Goal: Task Accomplishment & Management: Manage account settings

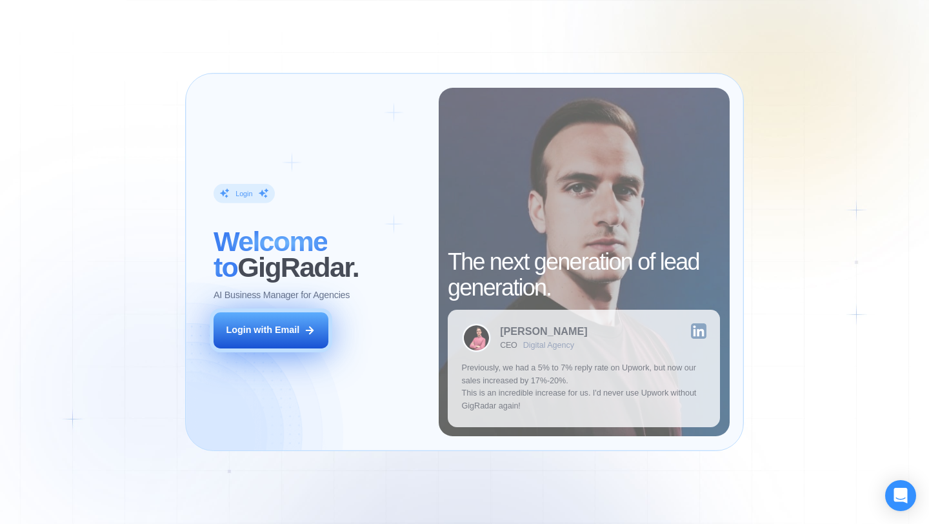
click at [263, 327] on div "Login with Email" at bounding box center [263, 330] width 74 height 13
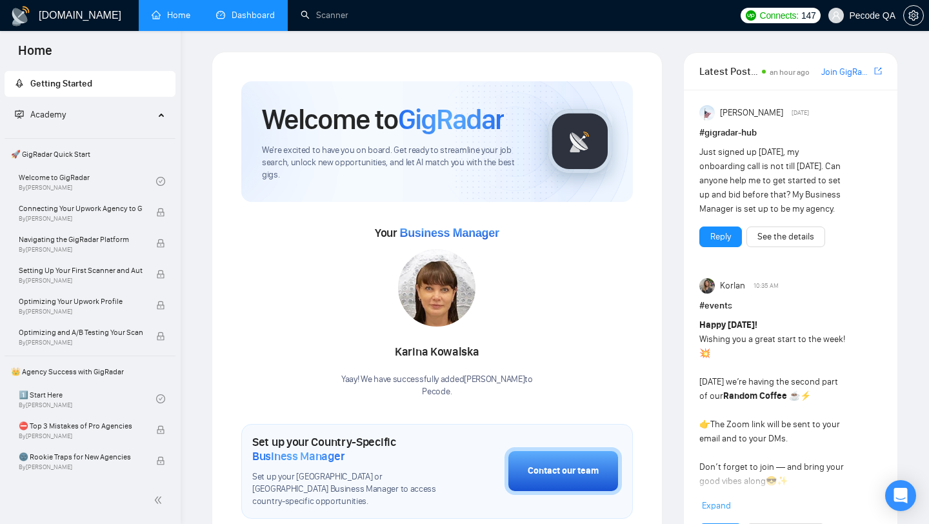
click at [244, 17] on link "Dashboard" at bounding box center [245, 15] width 59 height 11
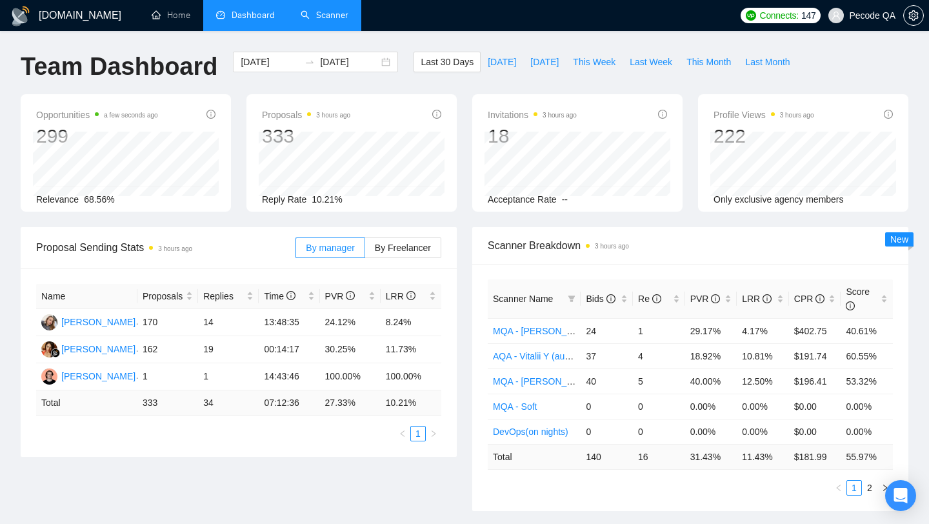
click at [337, 11] on link "Scanner" at bounding box center [325, 15] width 48 height 11
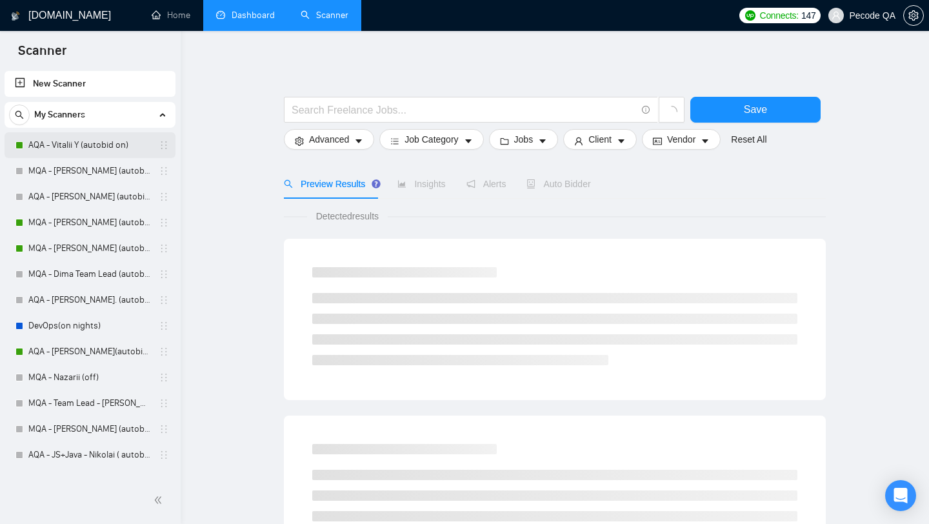
click at [96, 140] on link "AQA - Vitalii Y (autobid on)" at bounding box center [89, 145] width 123 height 26
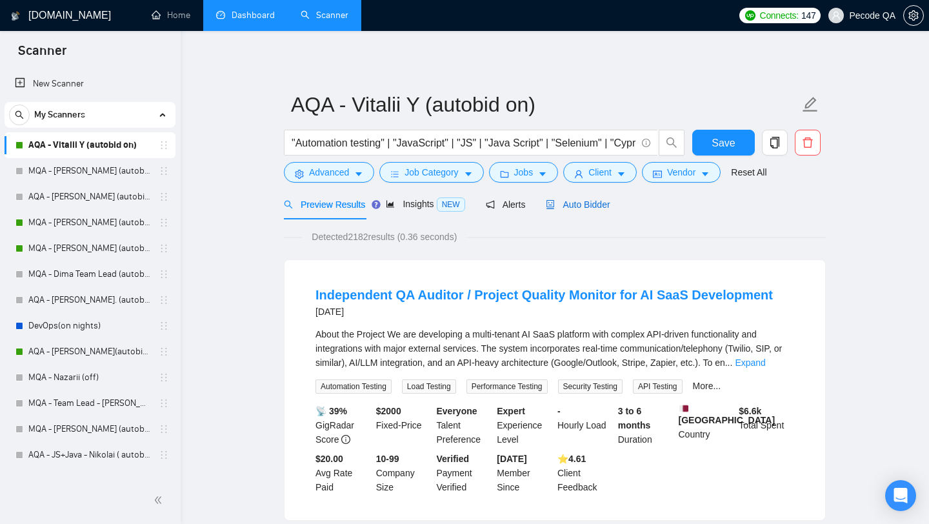
click at [589, 208] on span "Auto Bidder" at bounding box center [578, 204] width 64 height 10
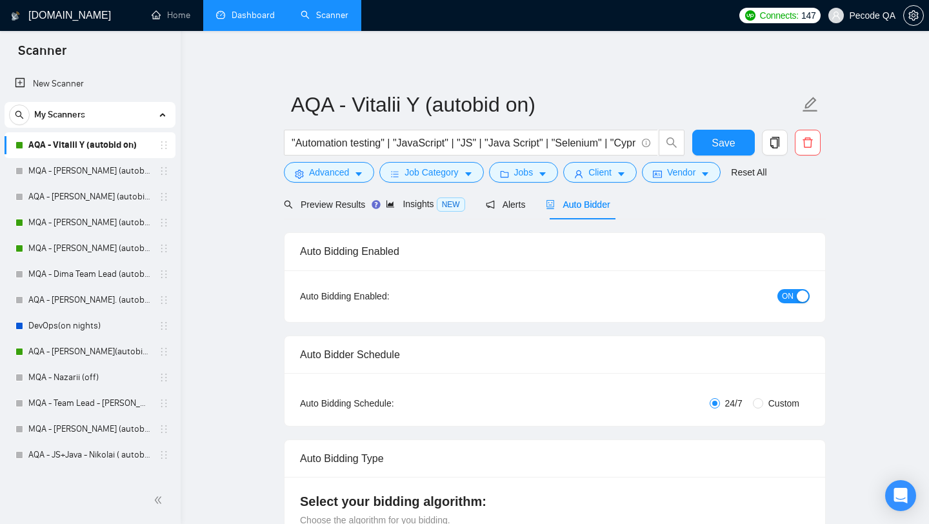
checkbox input "true"
click at [794, 296] on button "ON" at bounding box center [794, 296] width 32 height 14
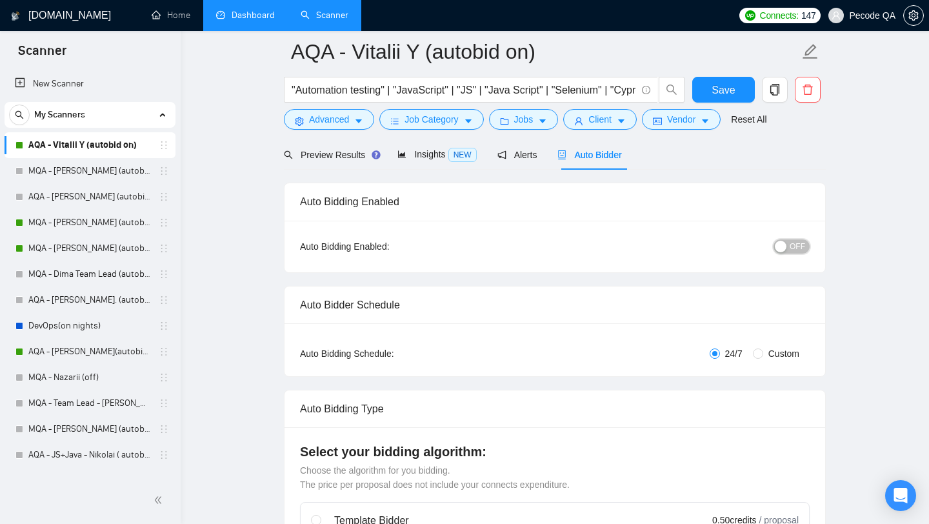
scroll to position [51, 0]
click at [702, 92] on button "Save" at bounding box center [723, 92] width 63 height 26
checkbox input "true"
